Goal: Information Seeking & Learning: Learn about a topic

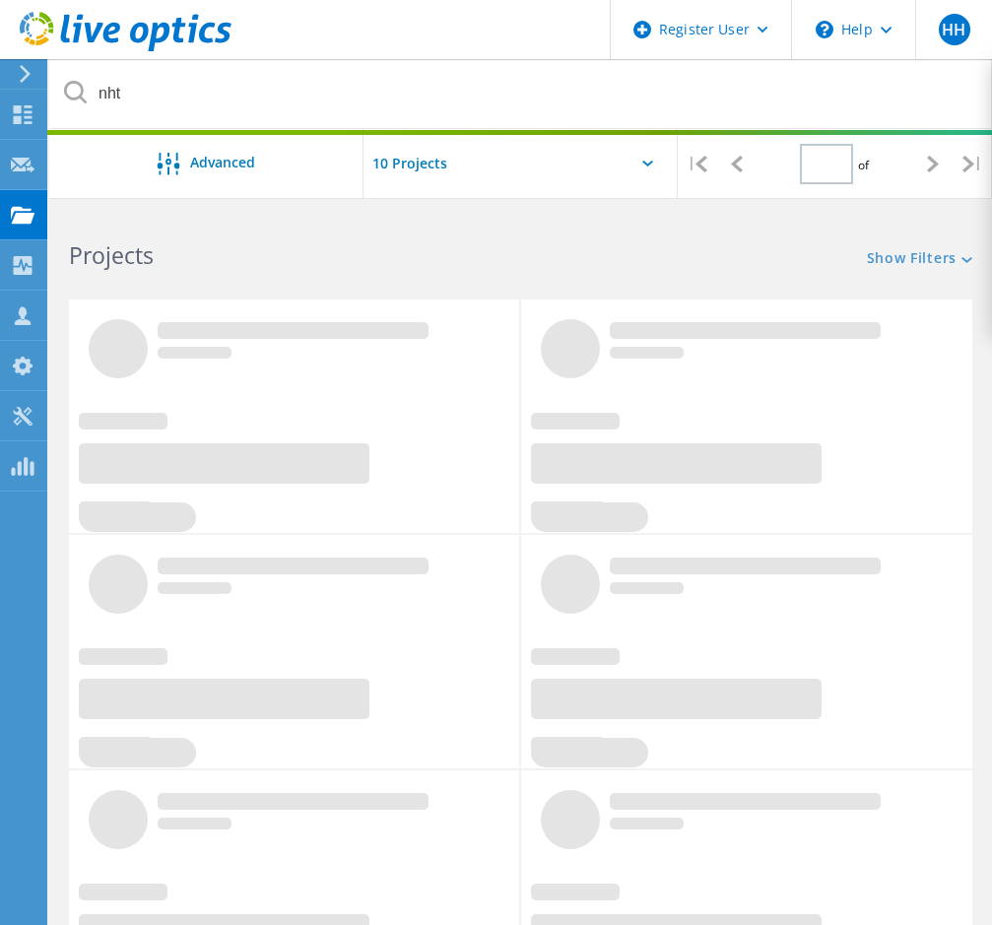
type input "1"
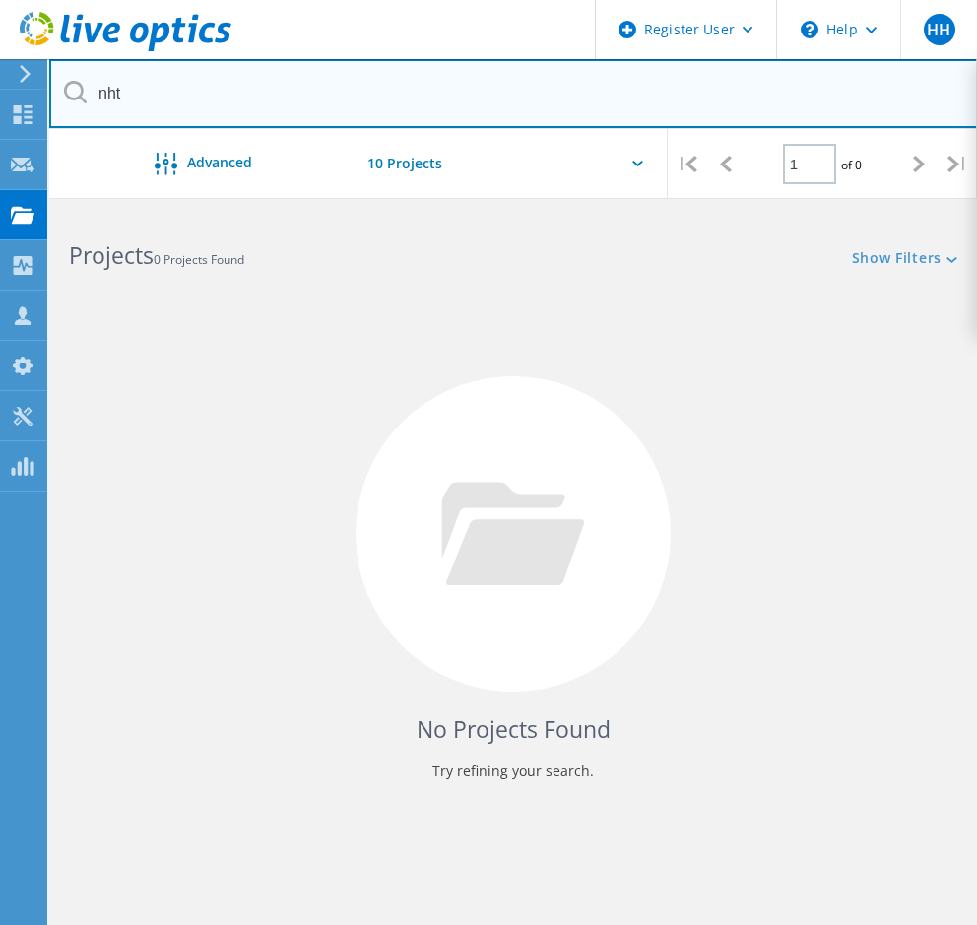
click at [696, 122] on input "nht" at bounding box center [513, 93] width 929 height 69
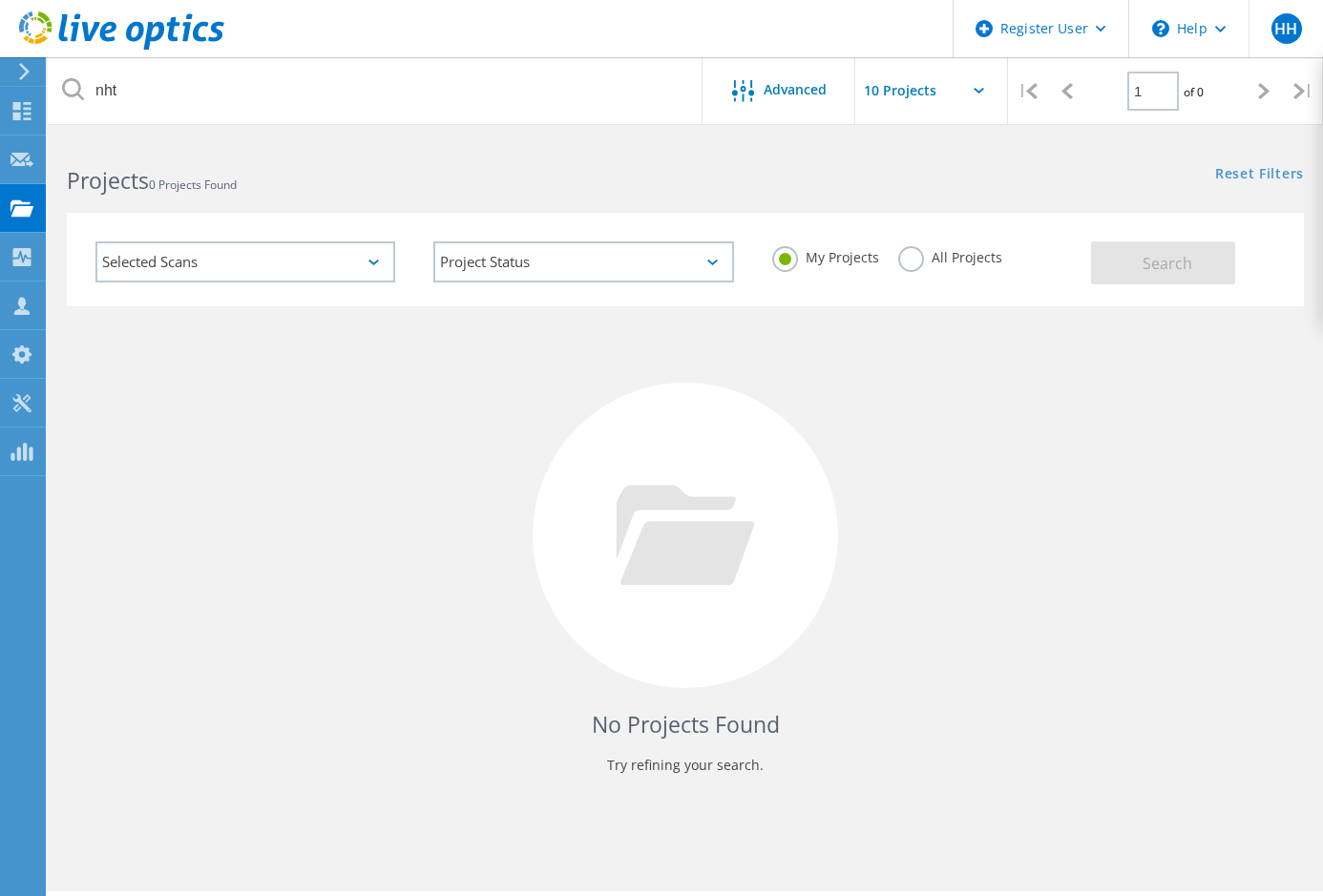
click at [916, 261] on label "All Projects" at bounding box center [949, 255] width 104 height 18
click at [0, 0] on input "All Projects" at bounding box center [0, 0] width 0 height 0
click at [960, 274] on button "Search" at bounding box center [1162, 263] width 144 height 43
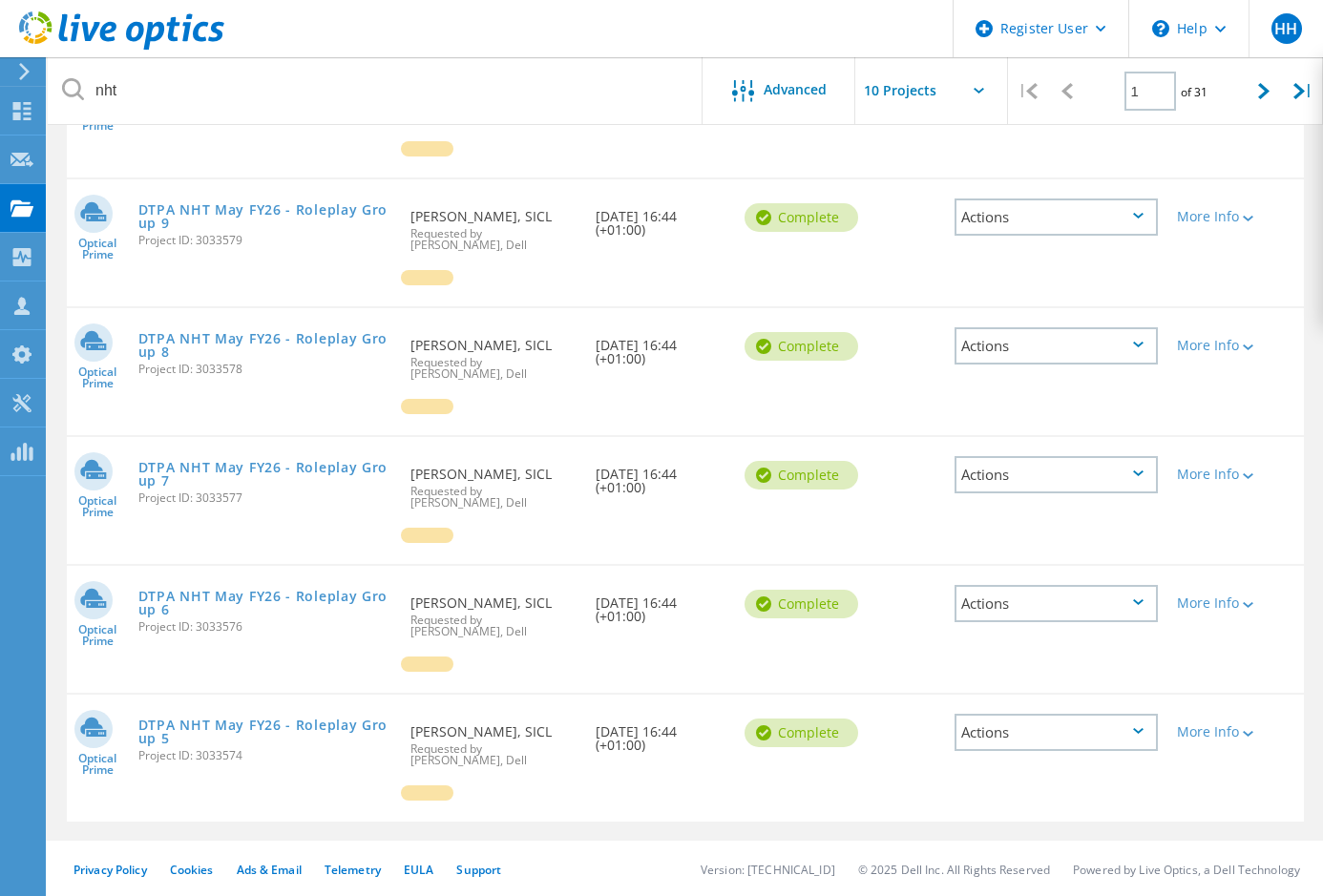
scroll to position [763, 0]
click at [203, 459] on link "DTPA NHT May FY26 - Roleplay Group 7" at bounding box center [264, 473] width 253 height 27
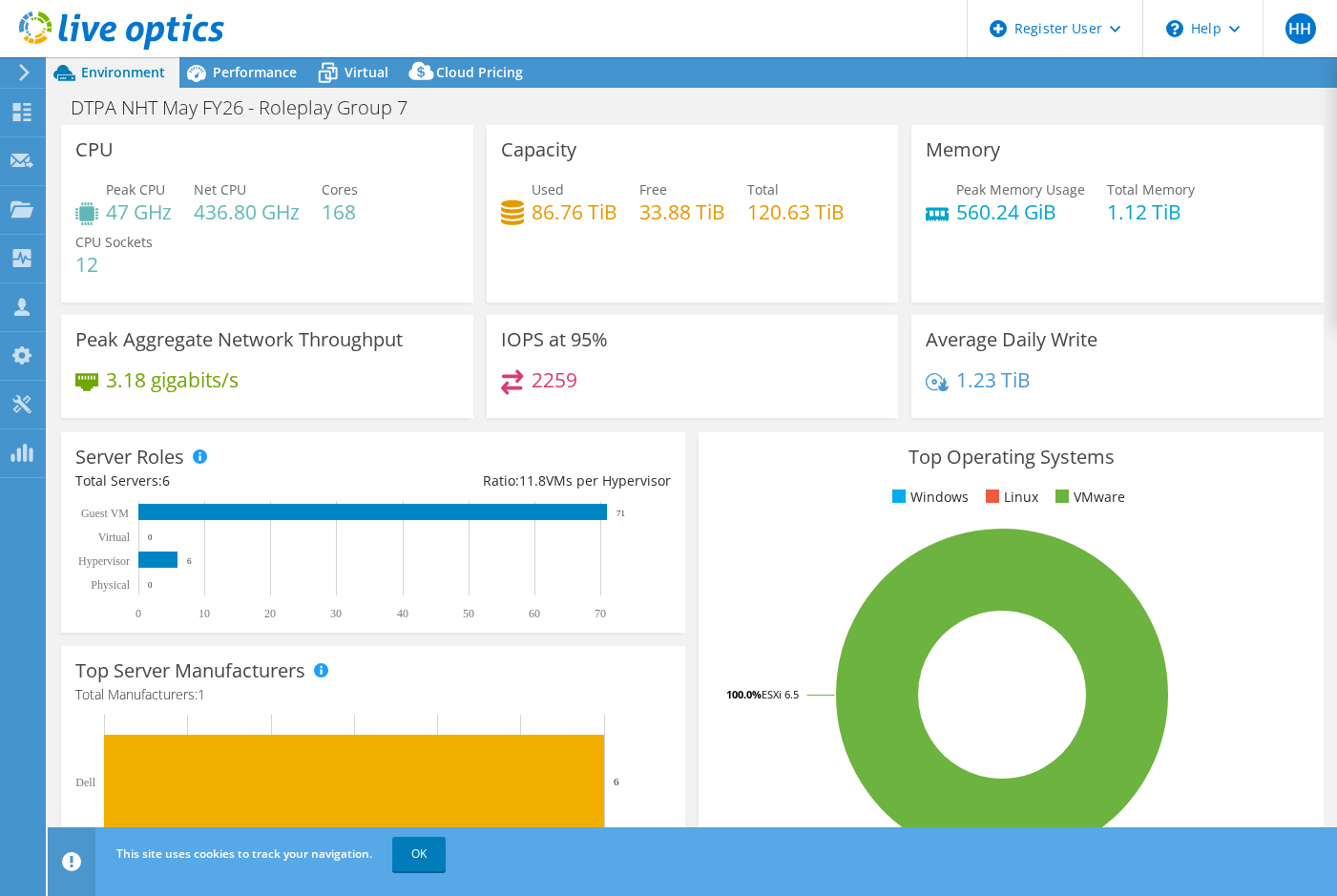
select select "USD"
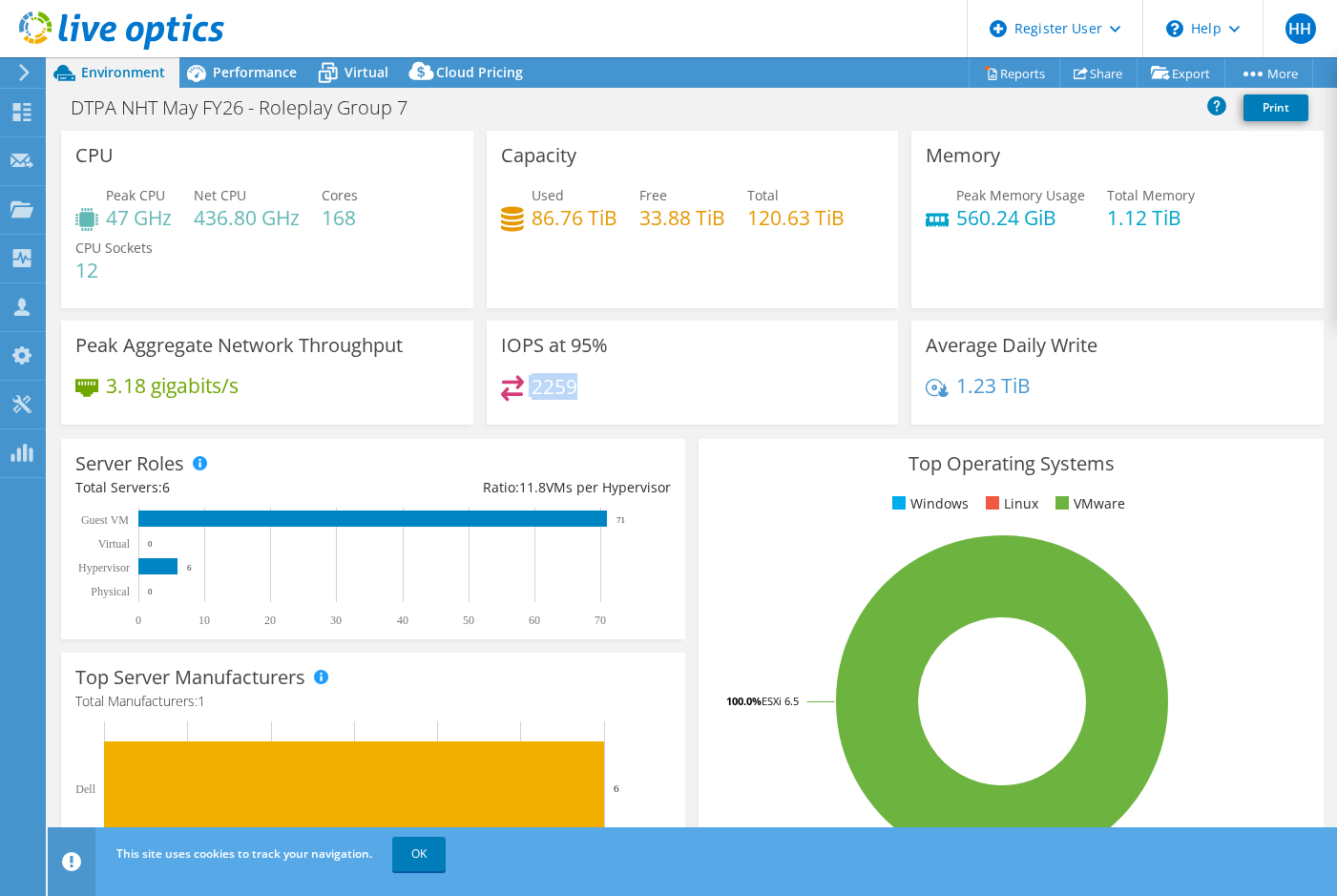
drag, startPoint x: 583, startPoint y: 380, endPoint x: 519, endPoint y: 394, distance: 65.5
click at [519, 394] on div "2259" at bounding box center [693, 395] width 384 height 41
click at [269, 77] on span "Performance" at bounding box center [255, 72] width 84 height 18
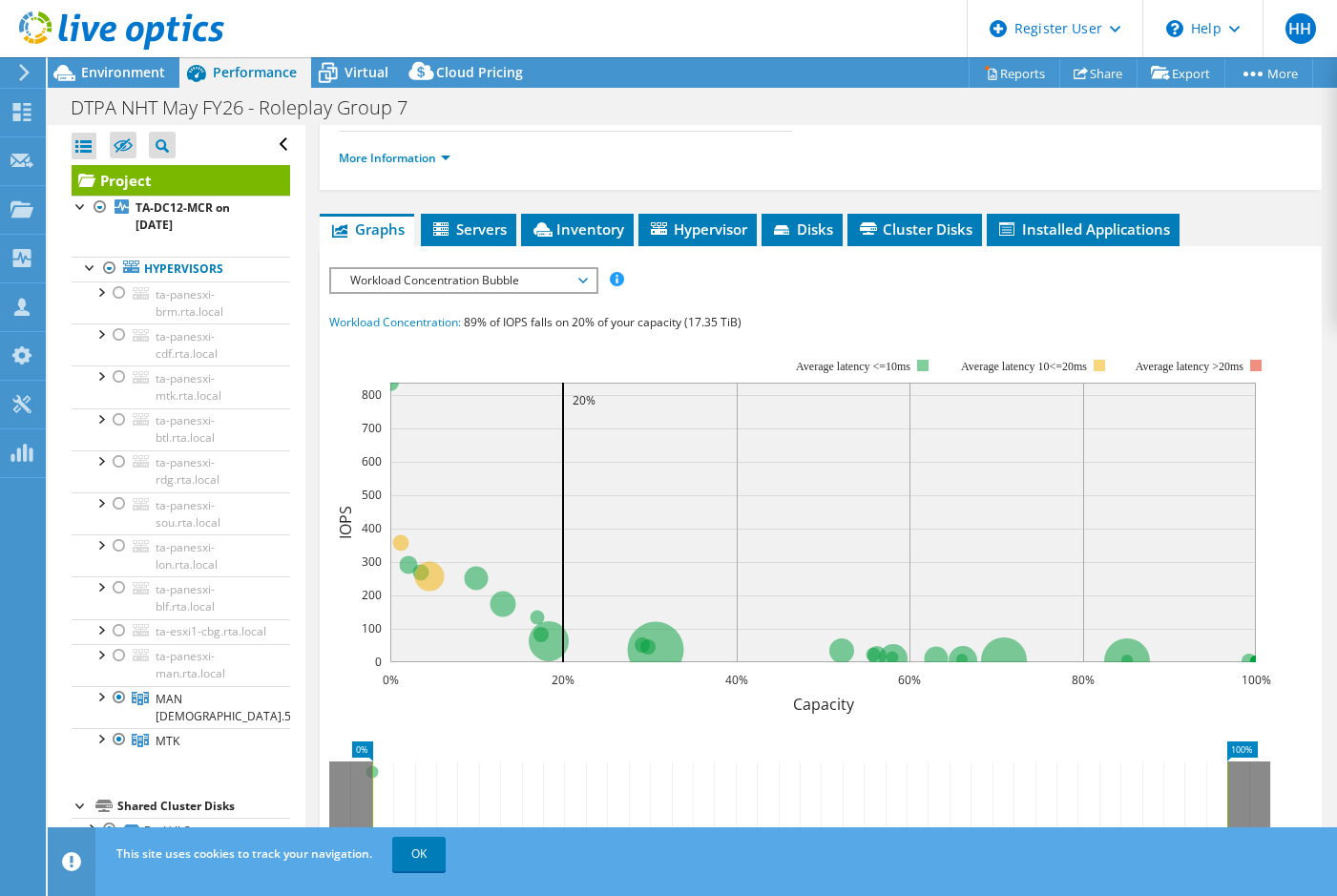
scroll to position [413, 0]
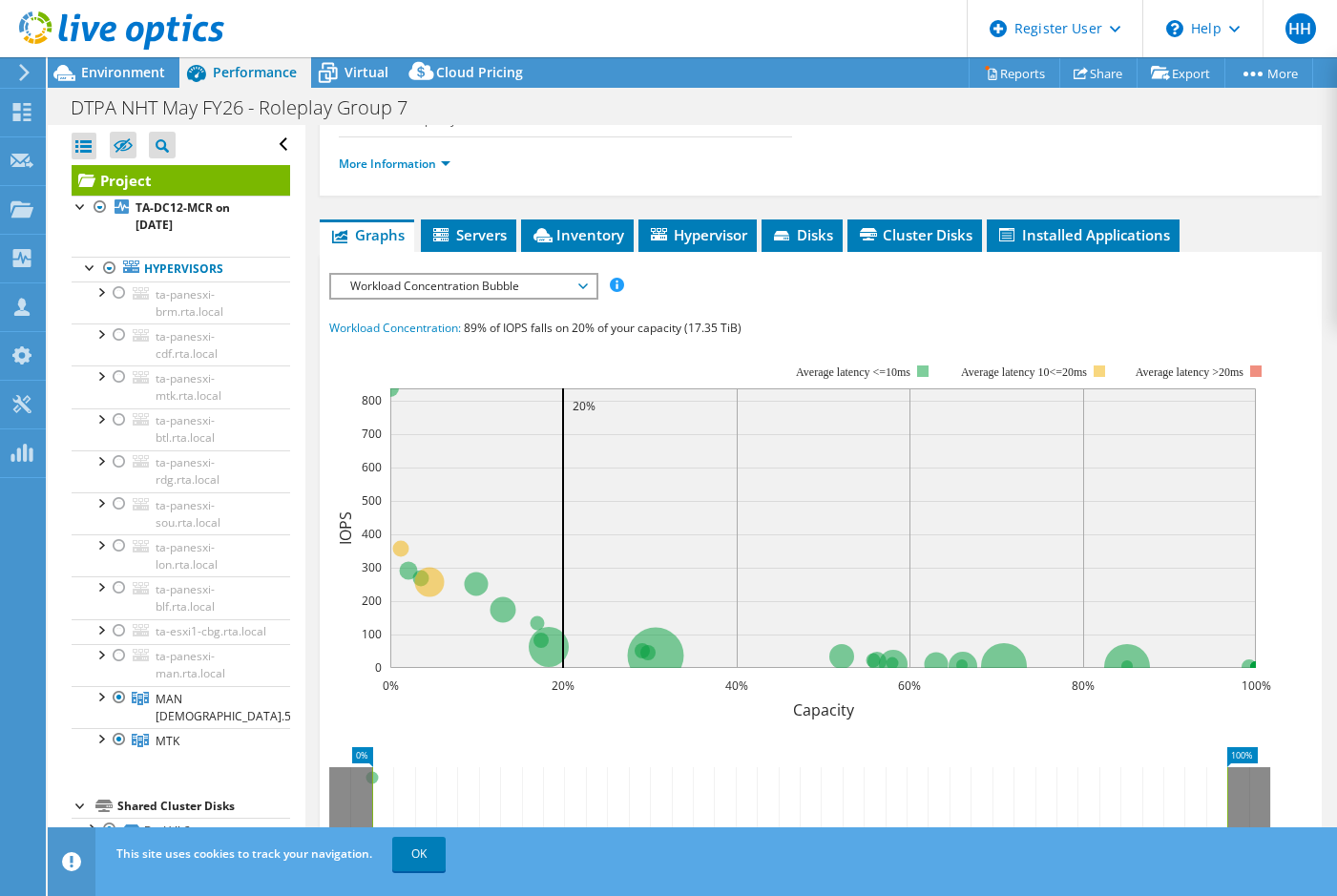
click at [459, 278] on span "Workload Concentration Bubble" at bounding box center [463, 287] width 245 height 23
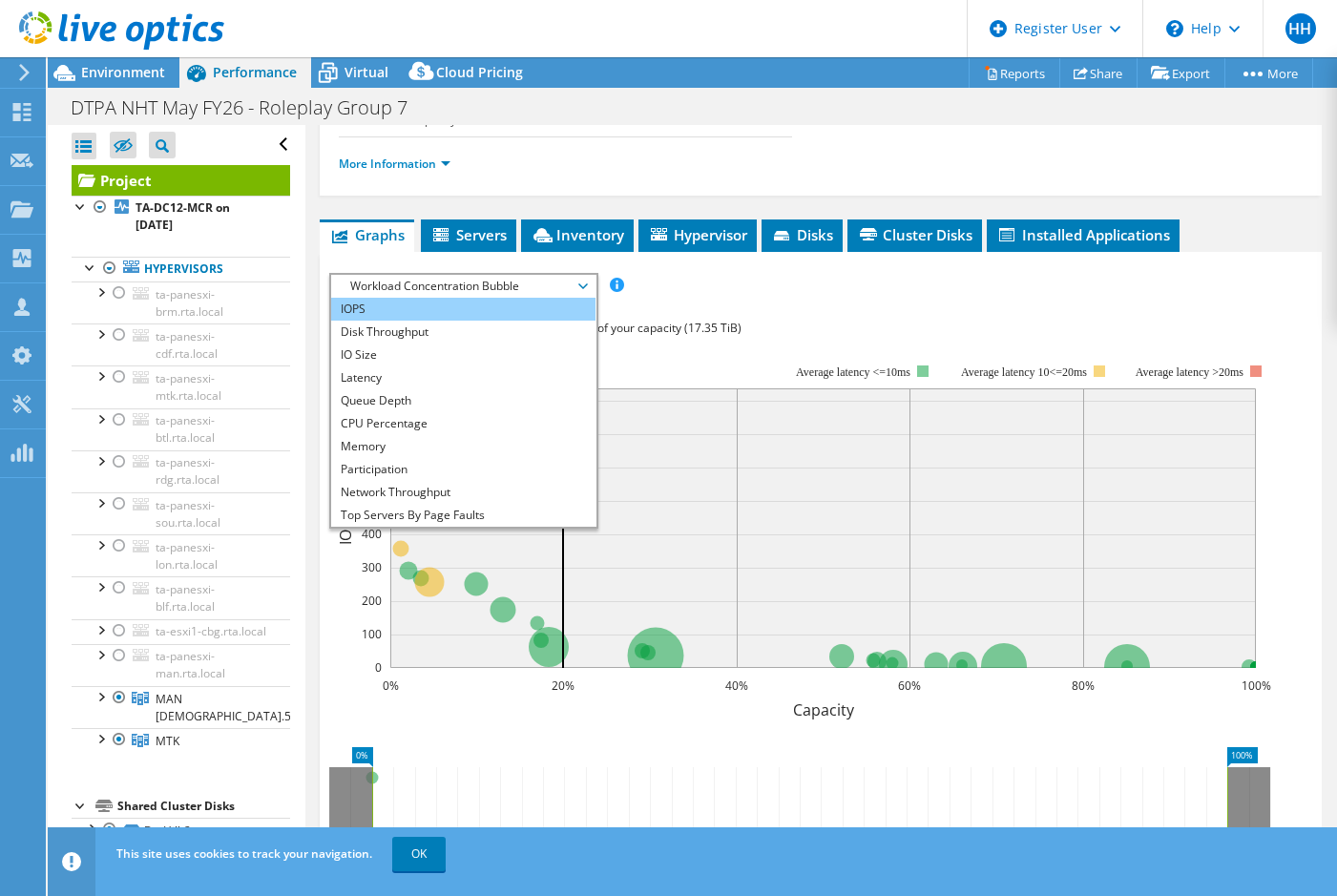
click at [437, 312] on li "IOPS" at bounding box center [463, 309] width 264 height 23
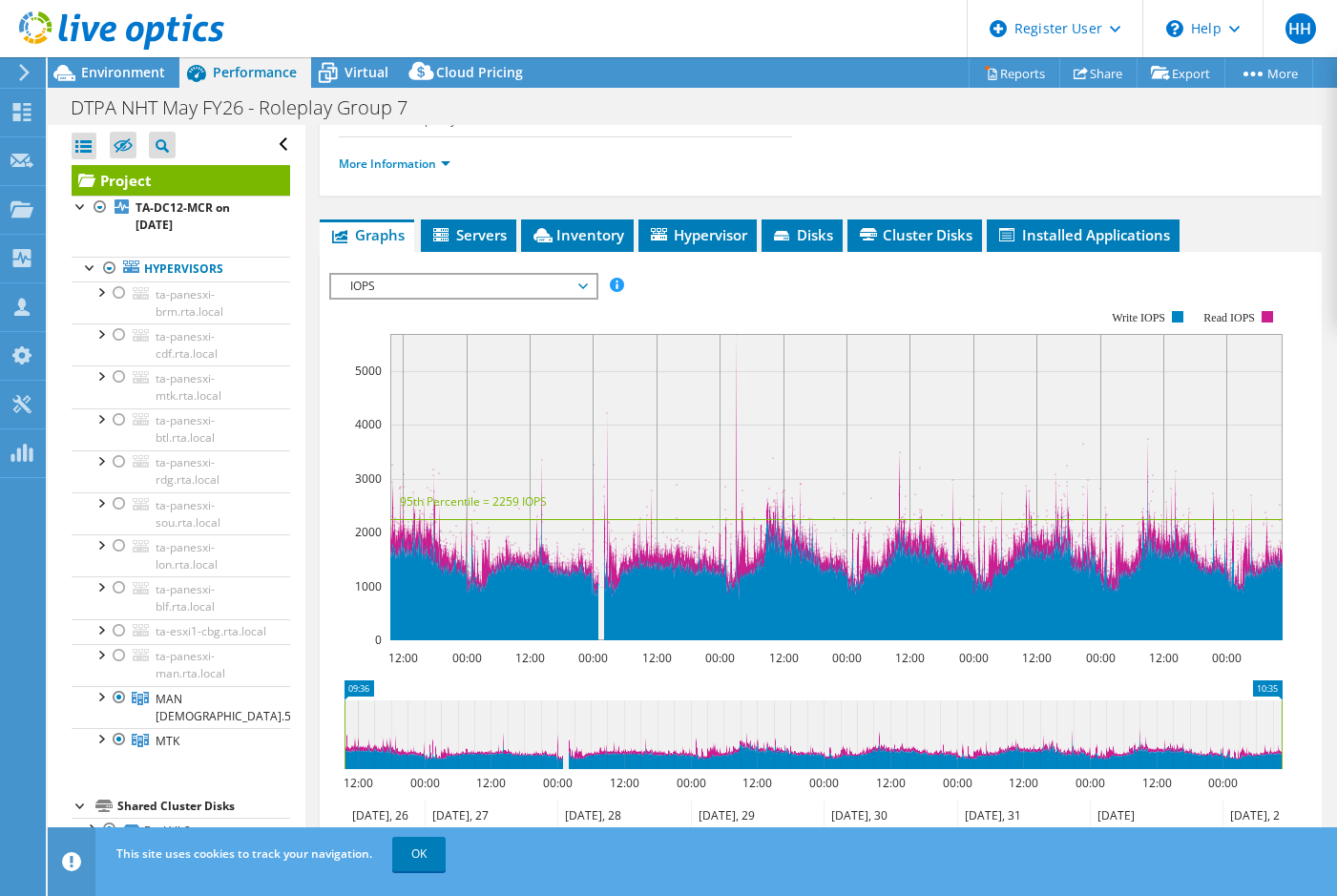
click at [414, 391] on rect at bounding box center [836, 487] width 892 height 306
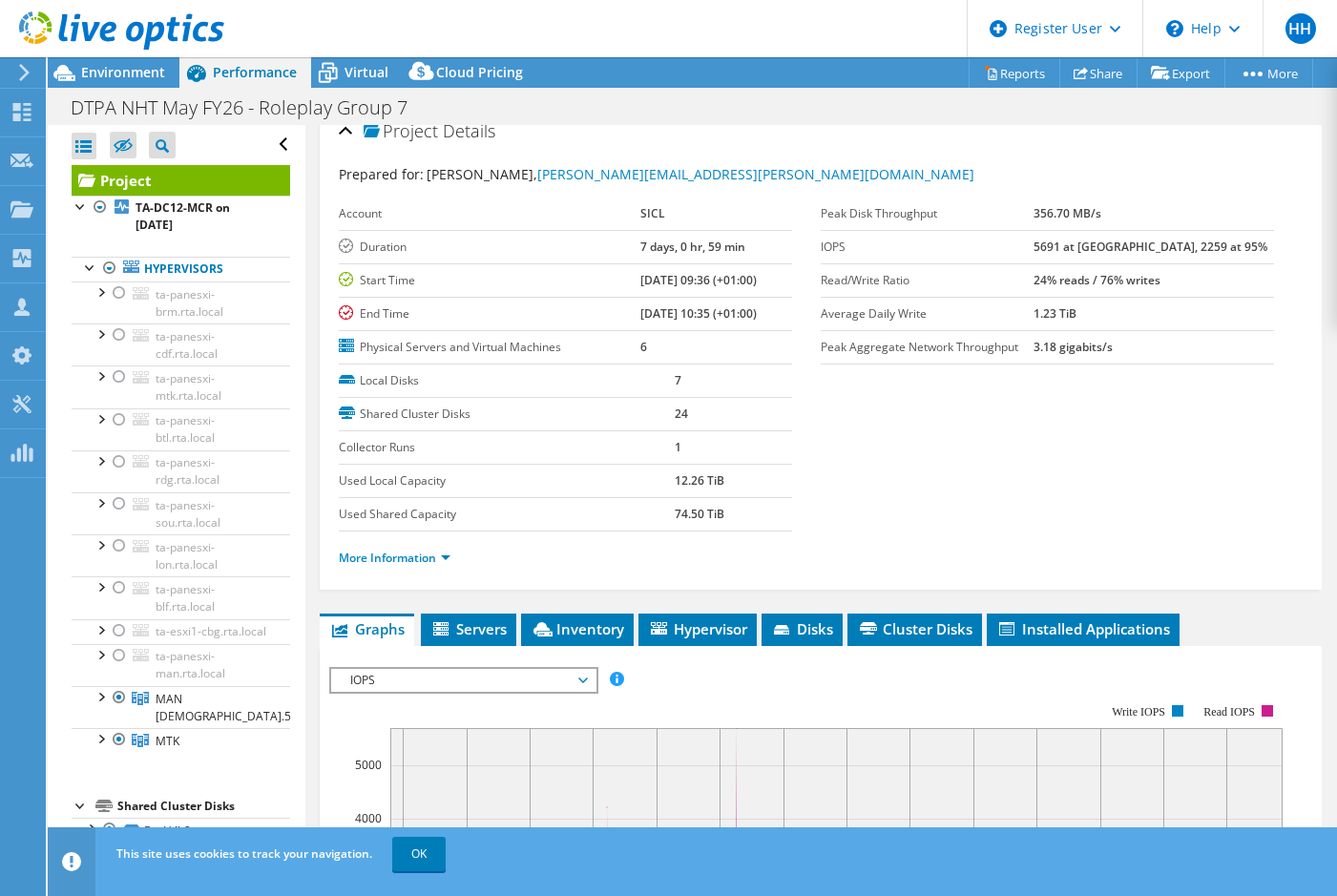
scroll to position [0, 0]
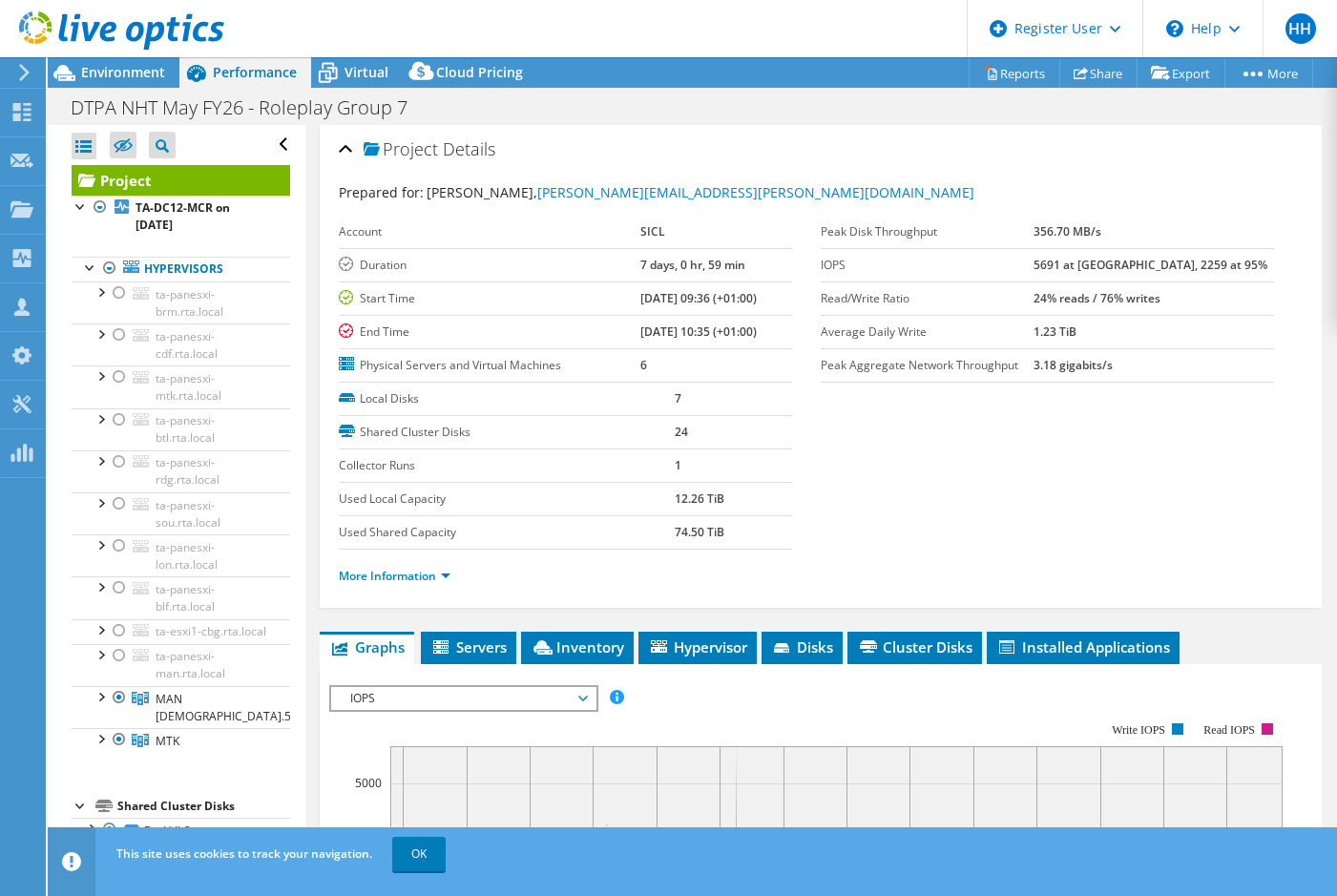
click at [1084, 269] on b "5691 at [GEOGRAPHIC_DATA], 2259 at 95%" at bounding box center [1150, 264] width 233 height 16
click at [957, 361] on label "Peak Aggregate Network Throughput" at bounding box center [927, 366] width 213 height 19
click at [123, 78] on span "Environment" at bounding box center [123, 72] width 84 height 18
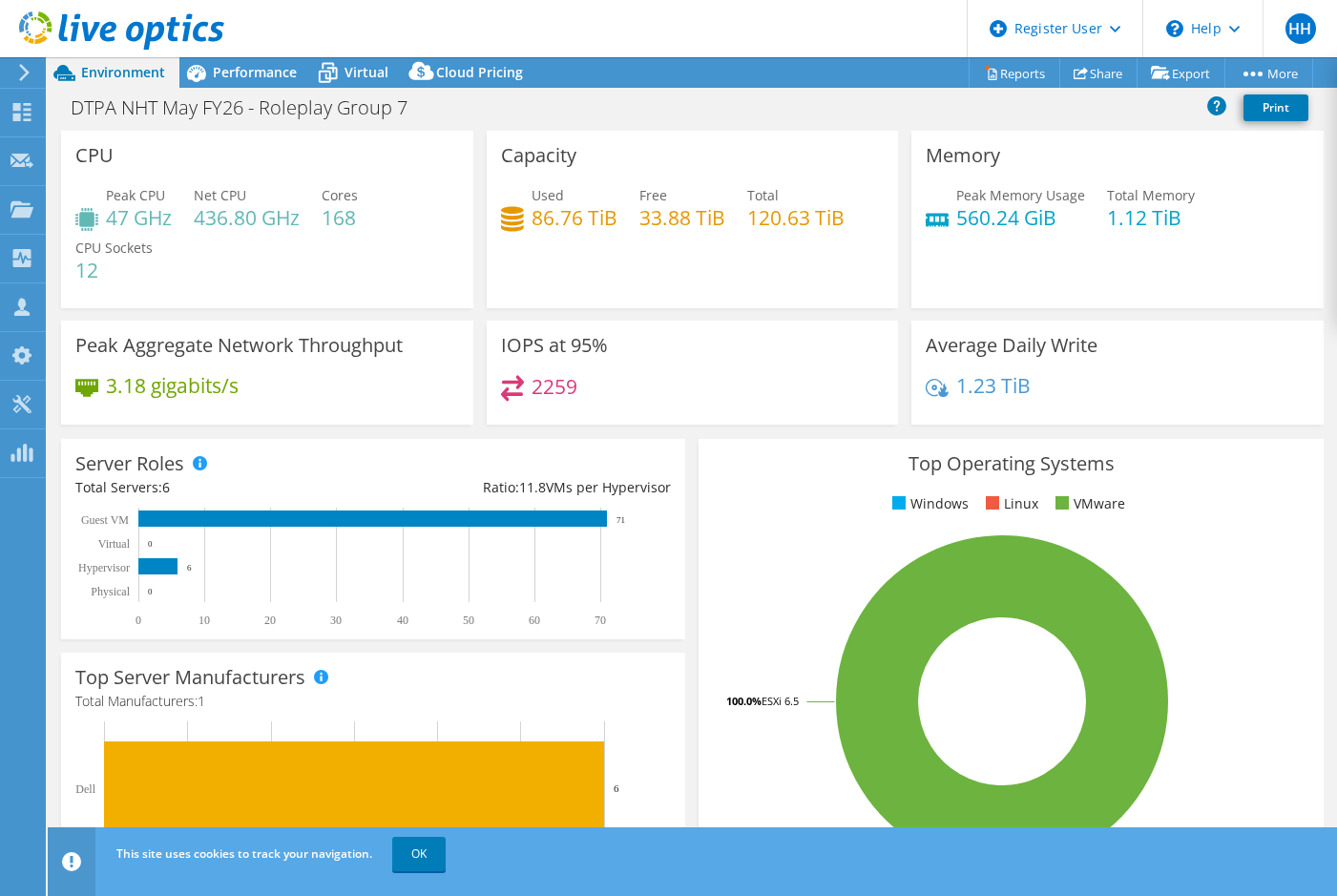
drag, startPoint x: 597, startPoint y: 343, endPoint x: 516, endPoint y: 393, distance: 95.2
click at [516, 393] on div "IOPS at 95% 2259" at bounding box center [694, 372] width 413 height 104
drag, startPoint x: 570, startPoint y: 387, endPoint x: 487, endPoint y: 336, distance: 97.4
click at [487, 336] on div "IOPS at 95% 2259" at bounding box center [694, 372] width 413 height 104
